Goal: Find specific page/section: Find specific page/section

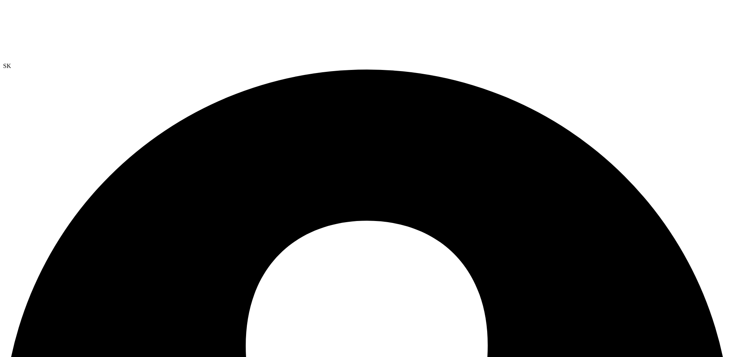
drag, startPoint x: 604, startPoint y: 87, endPoint x: 582, endPoint y: 104, distance: 28.1
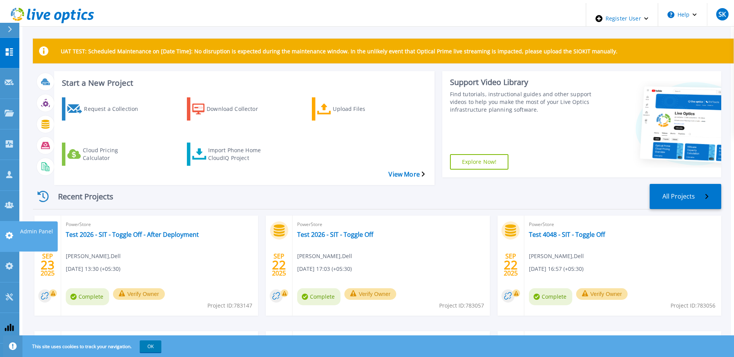
click at [6, 232] on icon at bounding box center [9, 235] width 9 height 7
